Goal: Check status: Check status

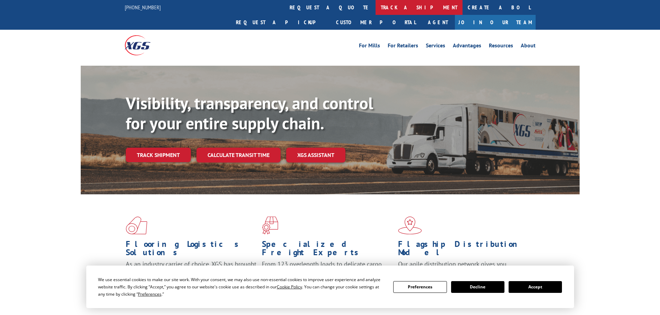
click at [375, 8] on link "track a shipment" at bounding box center [418, 7] width 87 height 15
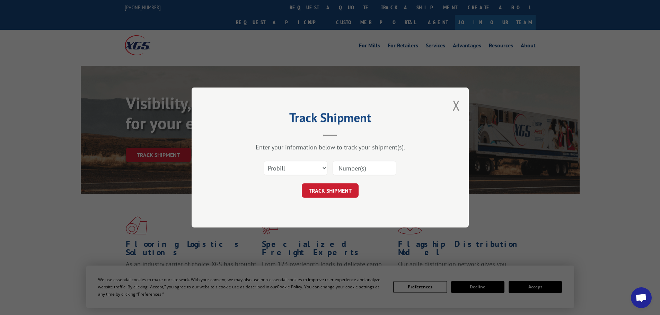
click at [342, 167] on input at bounding box center [364, 168] width 64 height 15
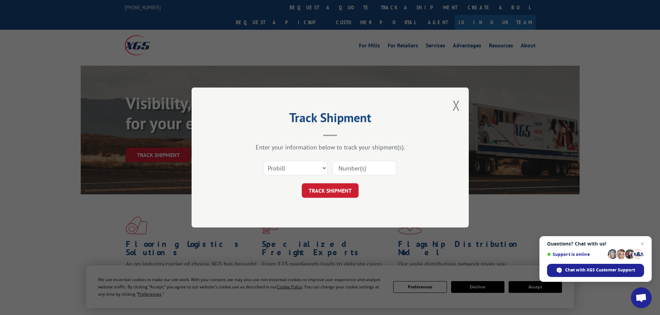
paste input "17516625"
type input "17516625"
click at [329, 191] on button "TRACK SHIPMENT" at bounding box center [330, 190] width 57 height 15
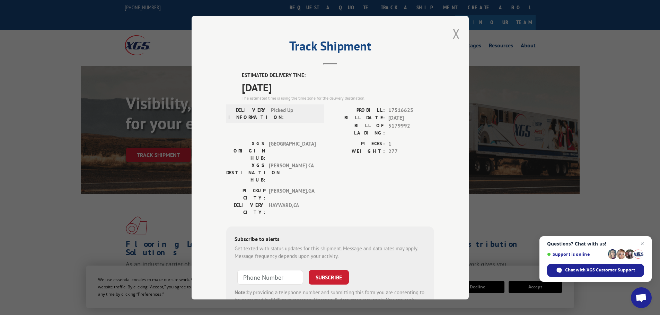
click at [456, 33] on button "Close modal" at bounding box center [456, 34] width 8 height 18
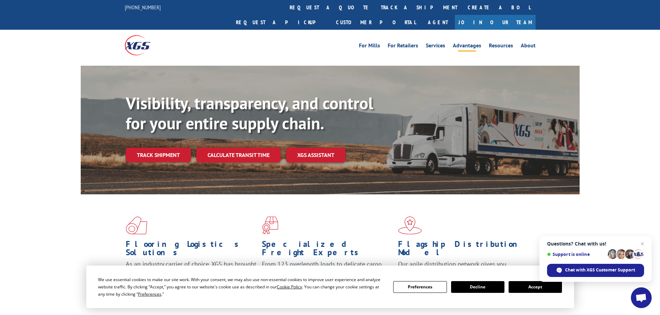
click at [455, 43] on link "Advantages" at bounding box center [467, 47] width 28 height 8
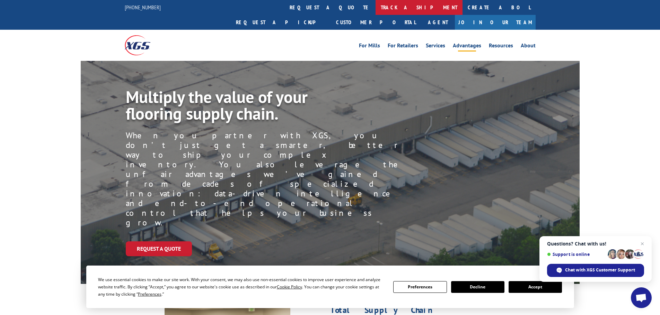
click at [375, 4] on link "track a shipment" at bounding box center [418, 7] width 87 height 15
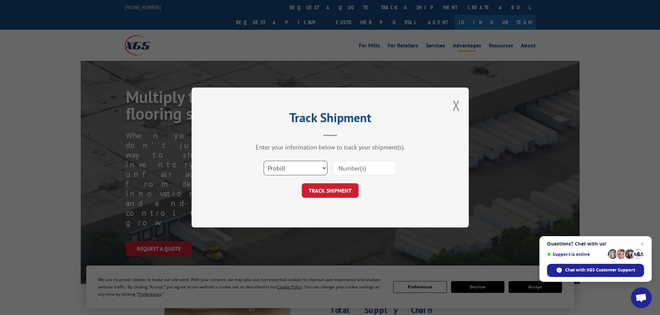
click at [293, 165] on select "Select category... Probill BOL PO" at bounding box center [295, 168] width 64 height 15
select select "bol"
click at [263, 161] on select "Select category... Probill BOL PO" at bounding box center [295, 168] width 64 height 15
click at [340, 170] on input at bounding box center [364, 168] width 64 height 15
paste input "441124"
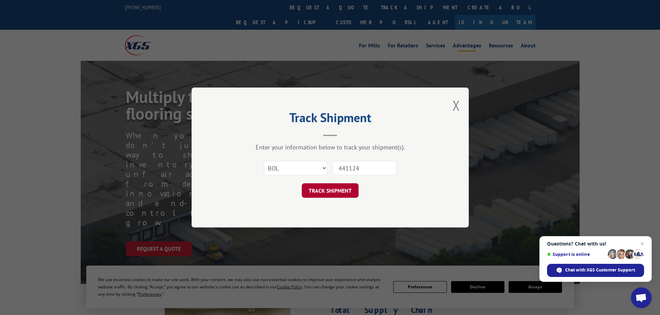
type input "441124"
click at [327, 185] on button "TRACK SHIPMENT" at bounding box center [330, 190] width 57 height 15
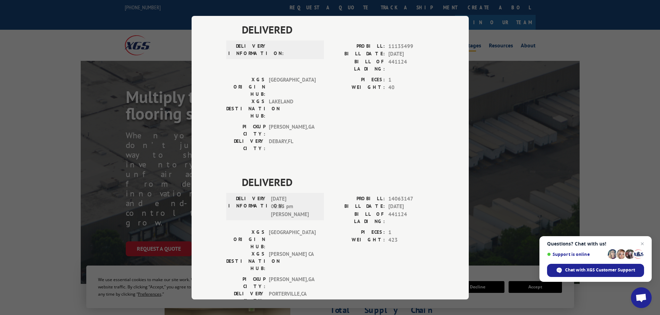
scroll to position [361, 0]
